Goal: Task Accomplishment & Management: Manage account settings

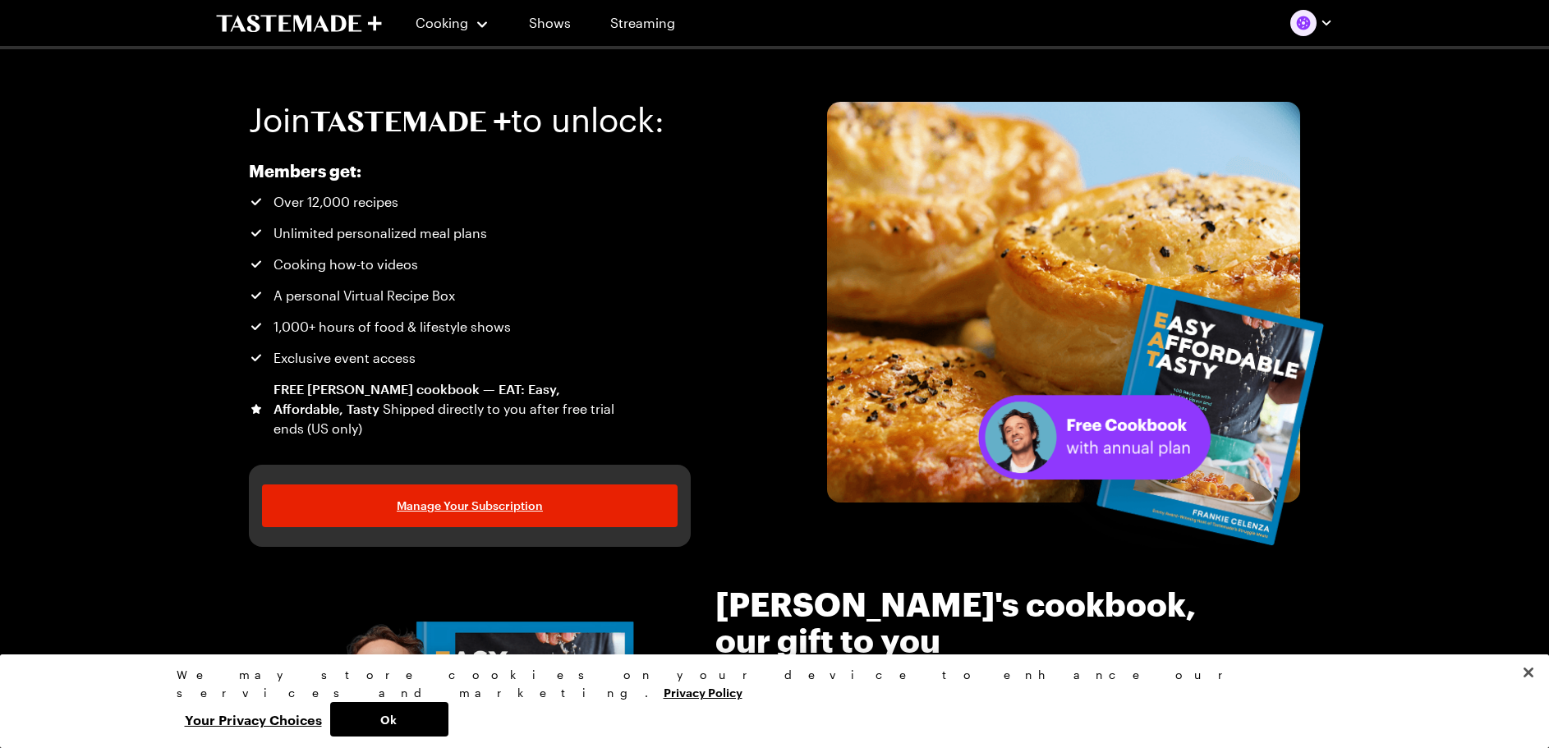
scroll to position [7, 0]
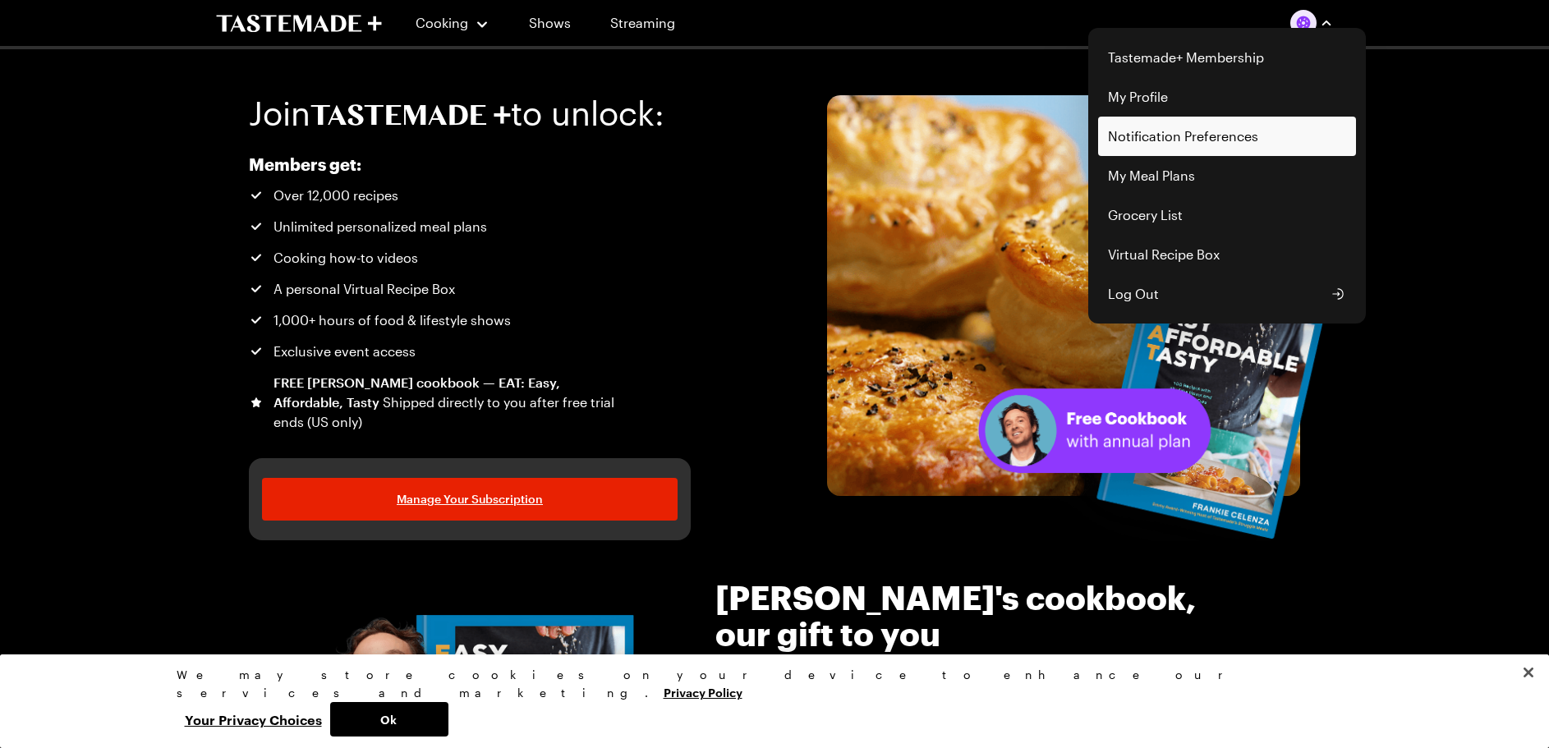
click at [1177, 137] on link "Notification Preferences" at bounding box center [1227, 136] width 258 height 39
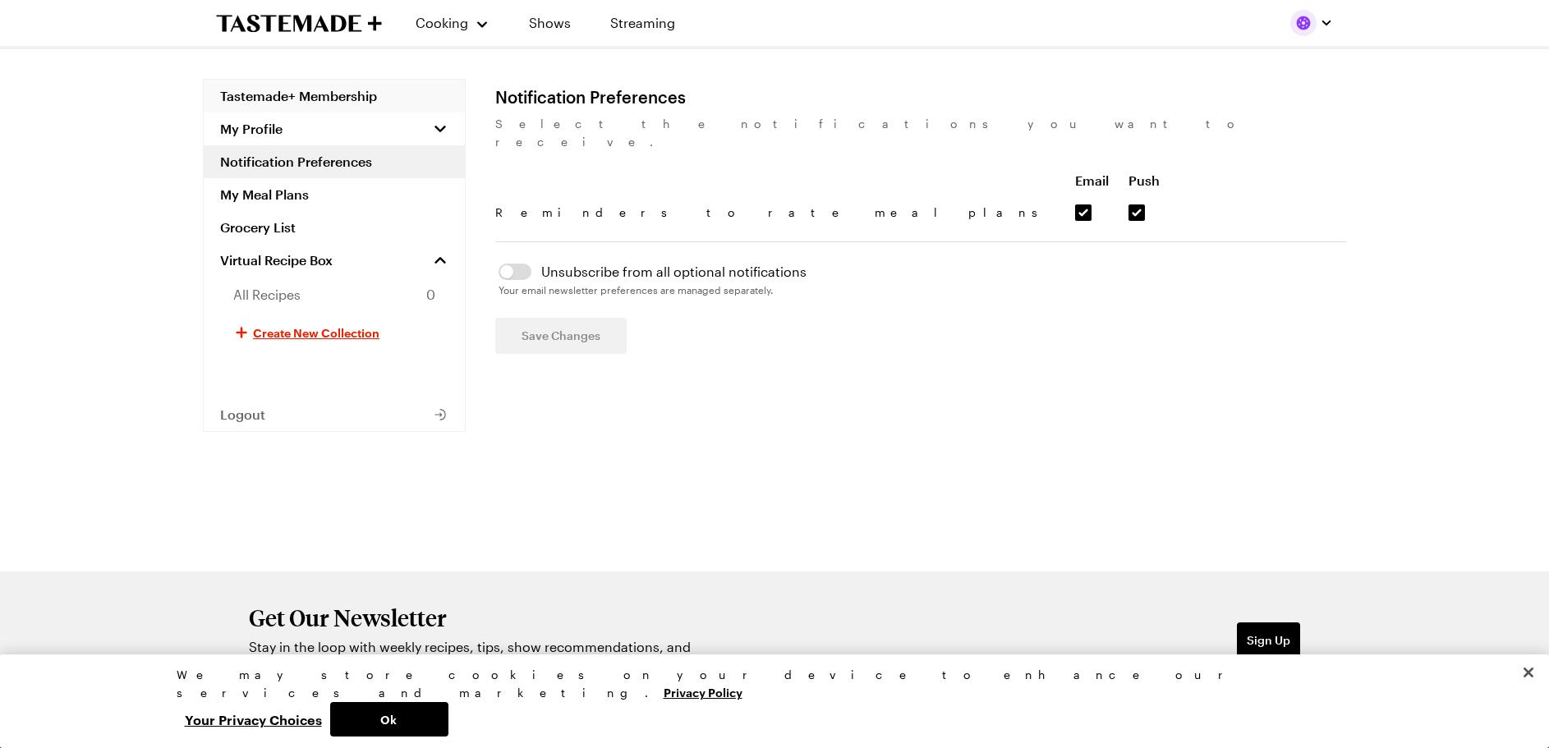
click at [330, 99] on link "Tastemade+ Membership" at bounding box center [334, 96] width 261 height 33
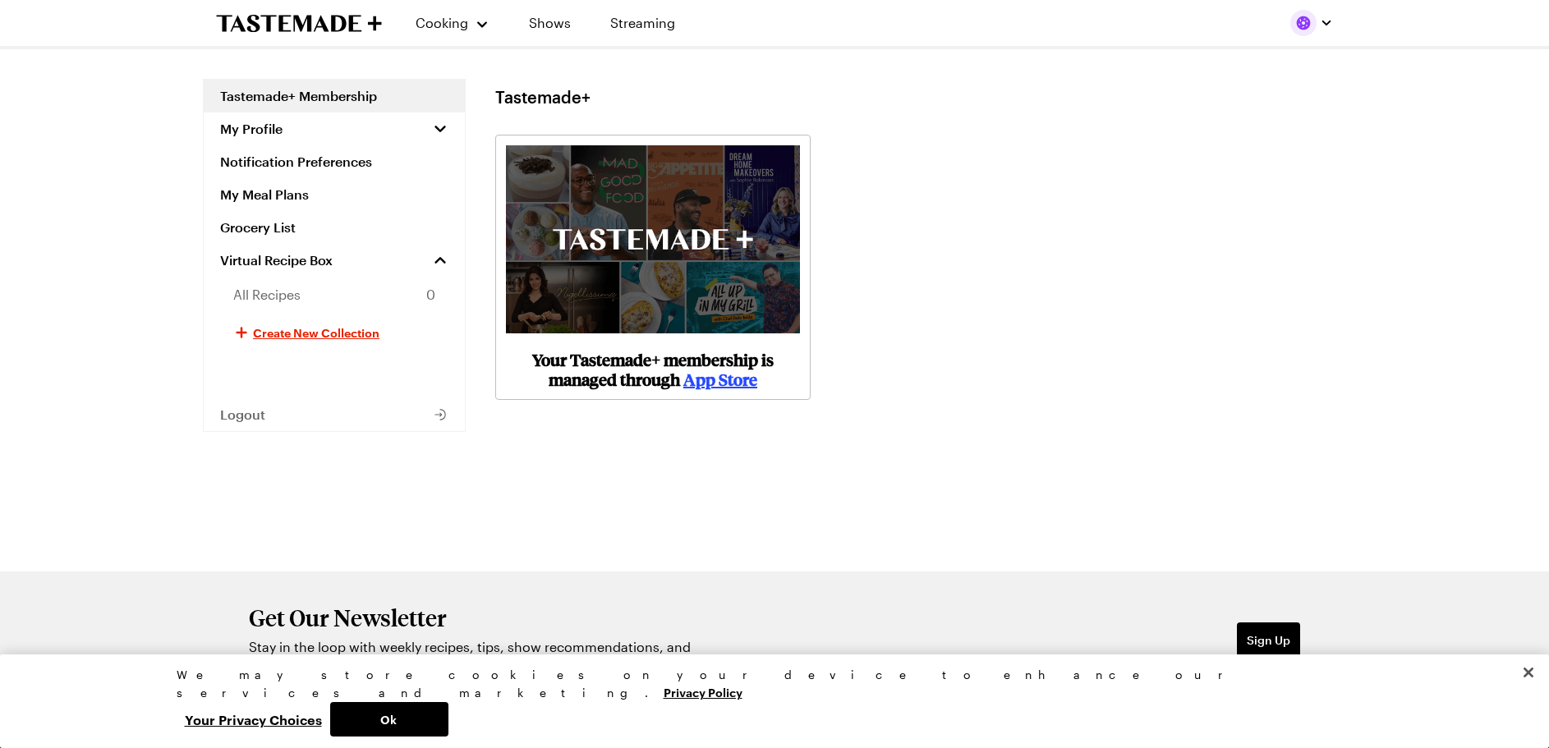
click at [1033, 299] on div "Your Tastemade+ membership is managed through App Store" at bounding box center [920, 267] width 851 height 265
click at [332, 127] on button "My Profile" at bounding box center [334, 129] width 261 height 33
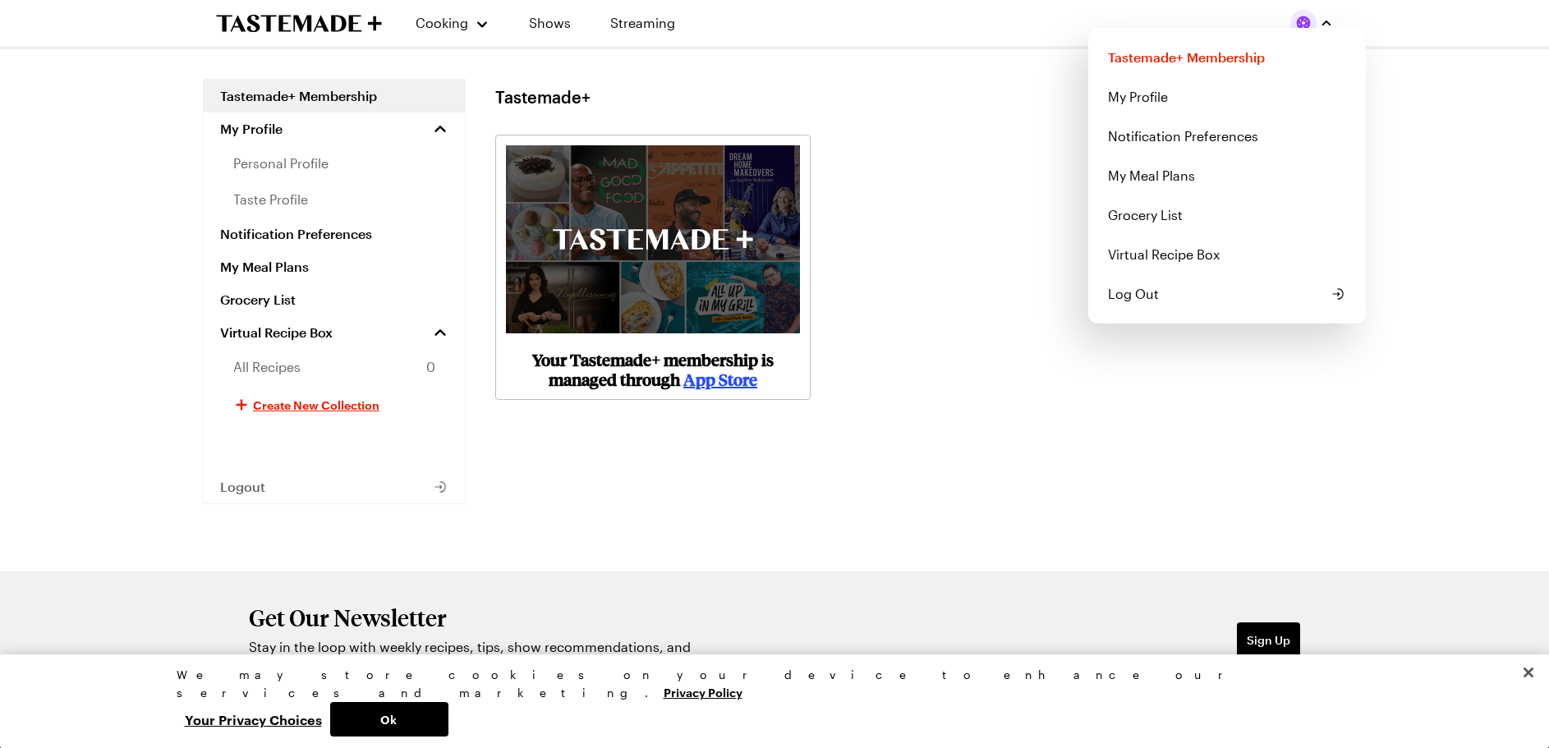
click at [871, 230] on div "Cooking Shows Streaming Tastemade+ Membership My Profile Notification Preferenc…" at bounding box center [774, 436] width 1183 height 872
click at [1171, 93] on link "My Profile" at bounding box center [1227, 96] width 258 height 39
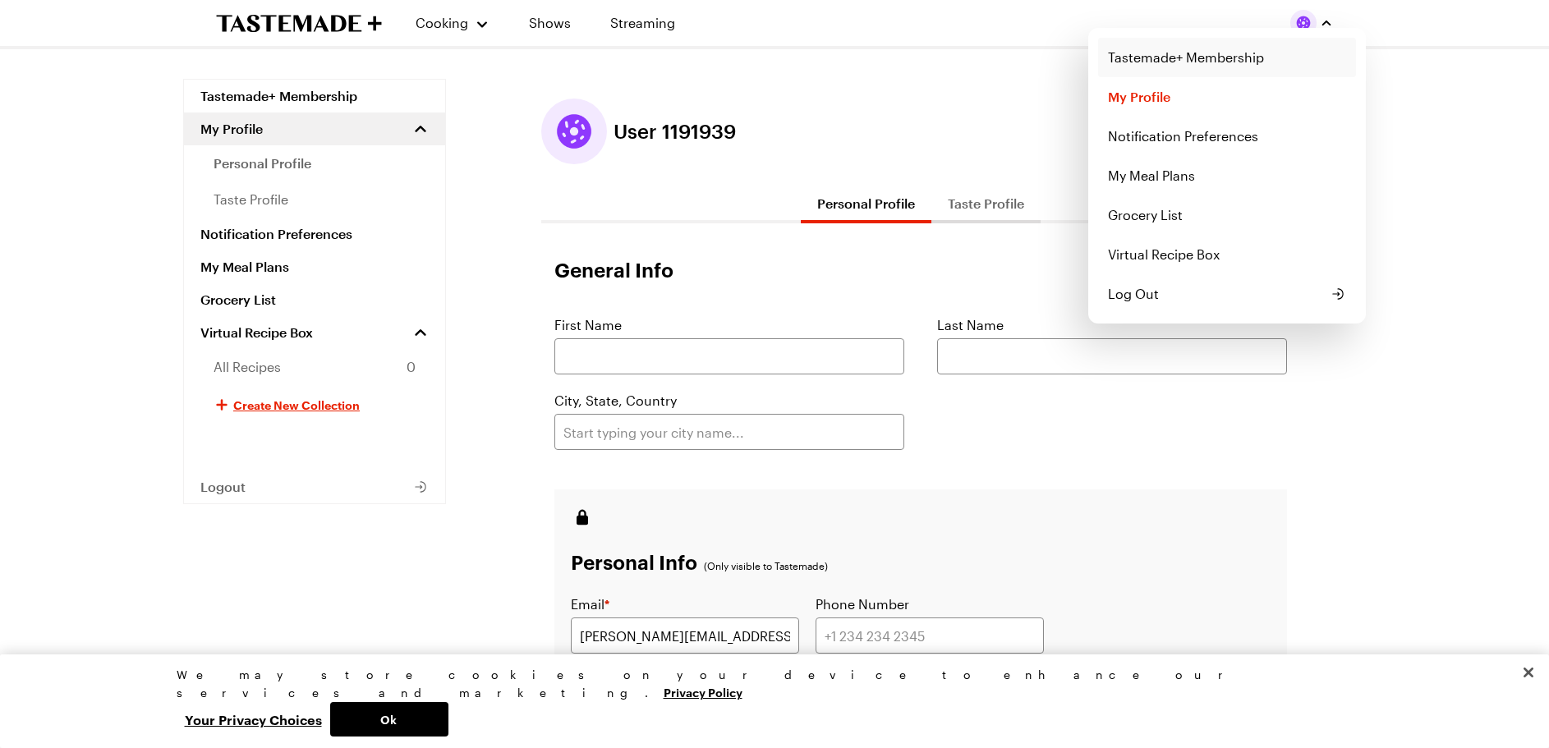
click at [1196, 67] on link "Tastemade+ Membership" at bounding box center [1227, 57] width 258 height 39
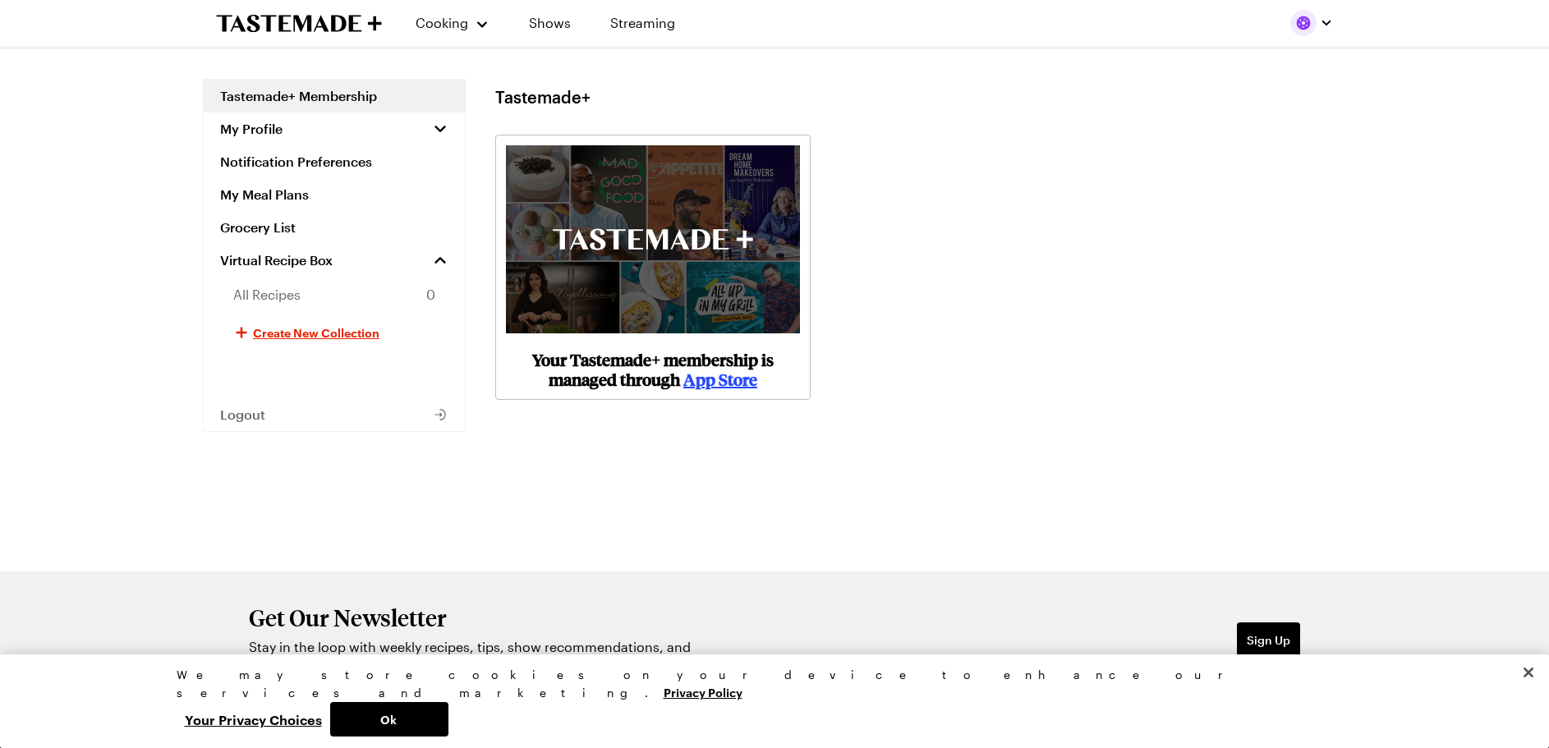
click at [737, 379] on link "App Store" at bounding box center [720, 379] width 74 height 22
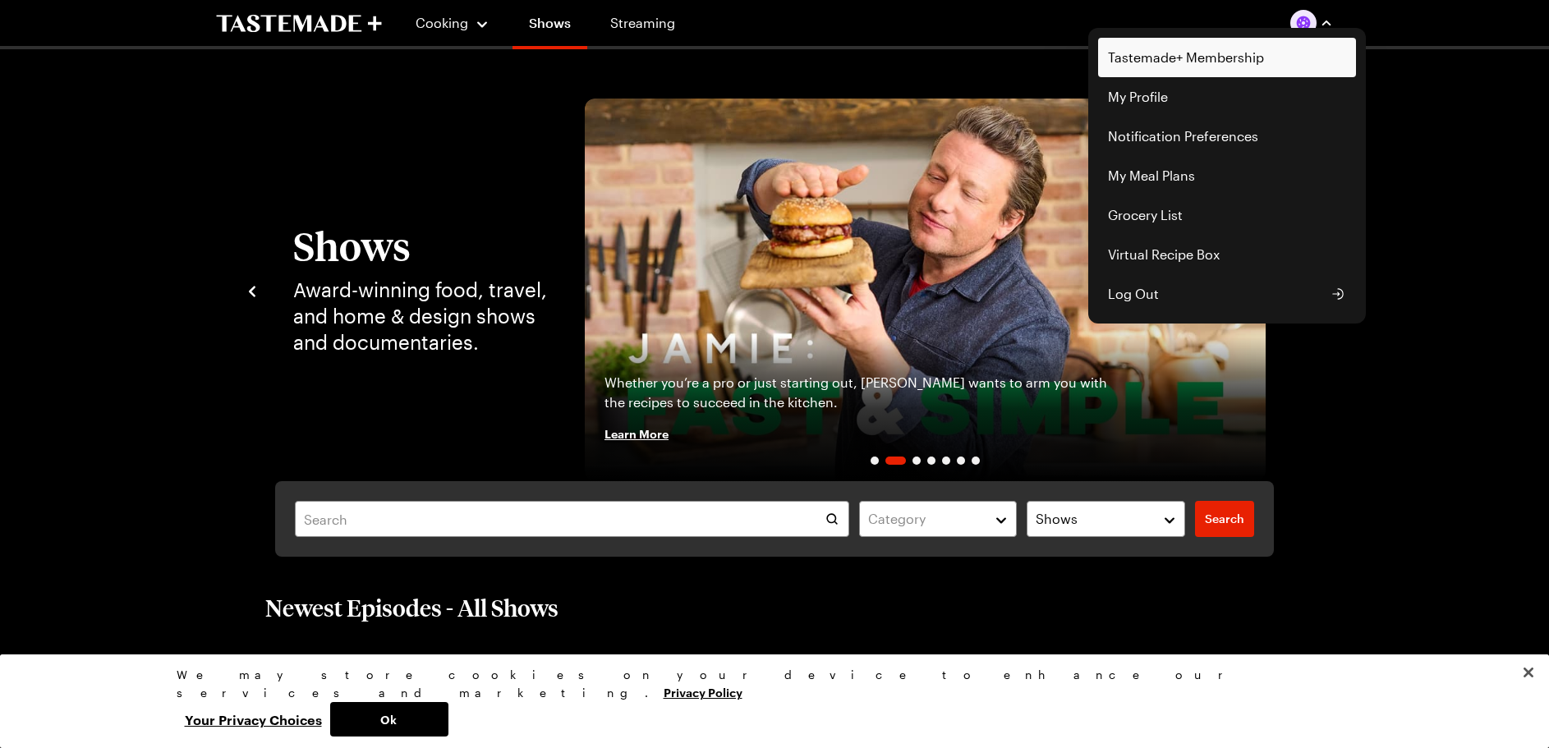
click at [1238, 62] on link "Tastemade+ Membership" at bounding box center [1227, 57] width 258 height 39
